Goal: Task Accomplishment & Management: Manage account settings

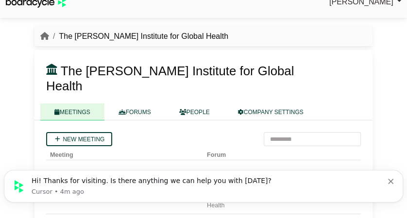
scroll to position [35, 0]
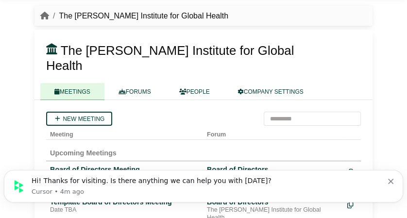
click at [394, 179] on icon "Dismiss notification" at bounding box center [390, 181] width 5 height 5
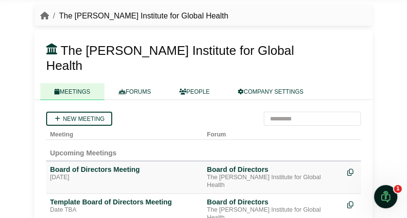
scroll to position [0, 0]
click at [75, 165] on div "Board of Directors Meeting" at bounding box center [124, 169] width 149 height 9
